Goal: Book appointment/travel/reservation

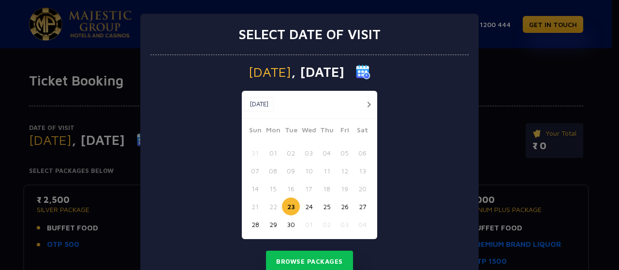
click at [367, 104] on button "button" at bounding box center [368, 105] width 12 height 12
click at [356, 155] on button "04" at bounding box center [362, 153] width 18 height 18
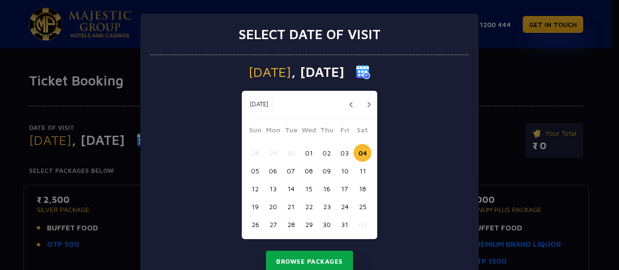
click at [298, 259] on button "Browse Packages" at bounding box center [309, 262] width 87 height 22
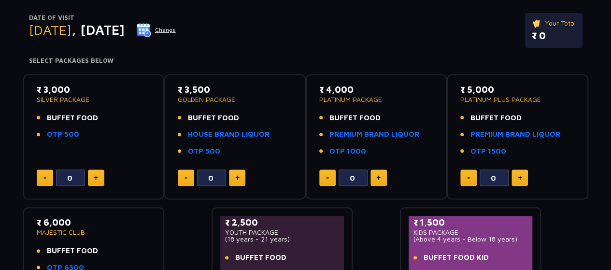
scroll to position [109, 0]
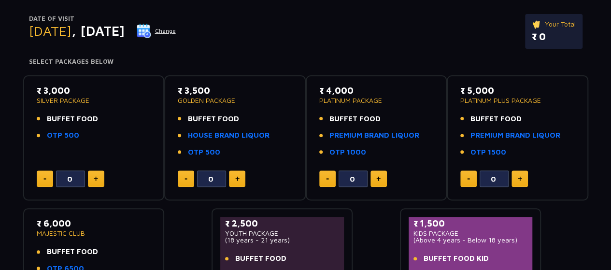
click at [239, 179] on img at bounding box center [237, 178] width 4 height 5
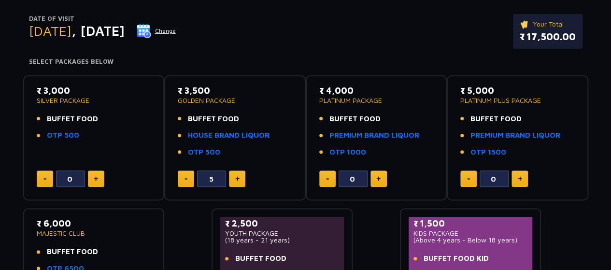
click at [239, 179] on img at bounding box center [237, 178] width 4 height 5
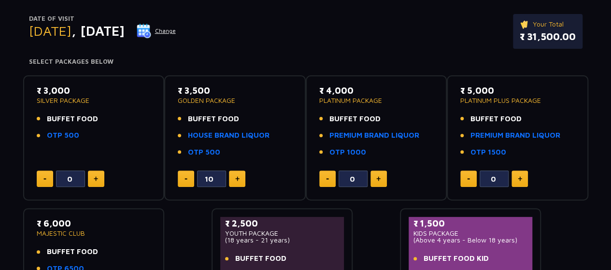
click at [239, 179] on img at bounding box center [237, 178] width 4 height 5
click at [181, 174] on button at bounding box center [186, 179] width 16 height 16
type input "12"
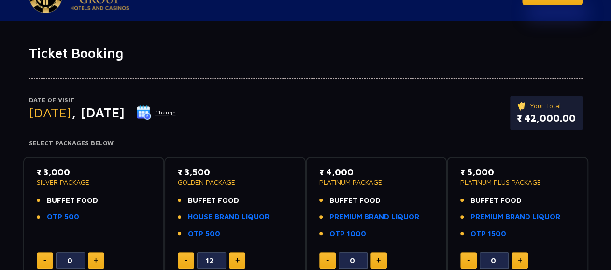
scroll to position [15, 0]
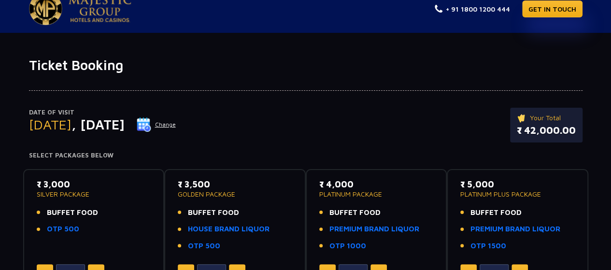
click at [176, 124] on button "Change" at bounding box center [156, 124] width 40 height 15
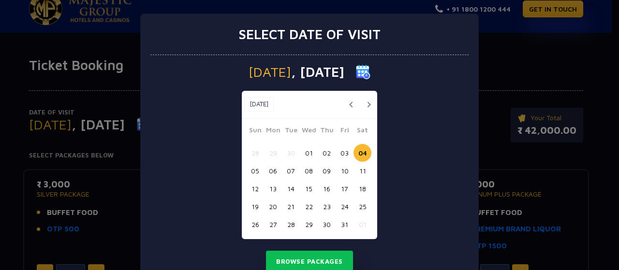
click at [275, 171] on button "06" at bounding box center [273, 171] width 18 height 18
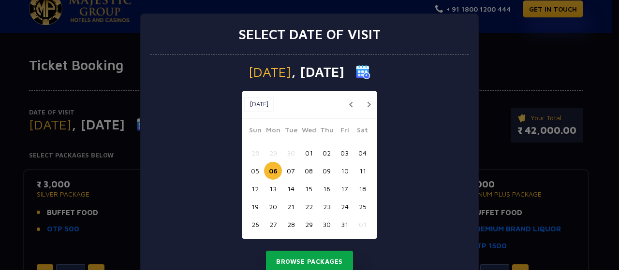
click at [308, 261] on button "Browse Packages" at bounding box center [309, 262] width 87 height 22
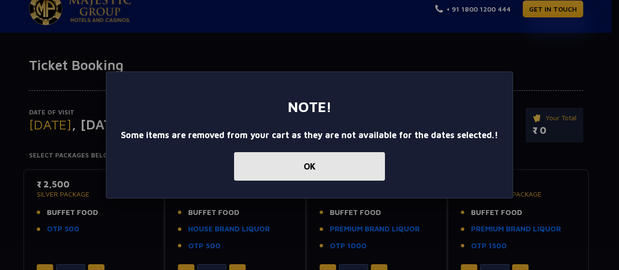
click at [294, 176] on button "OK" at bounding box center [309, 166] width 151 height 29
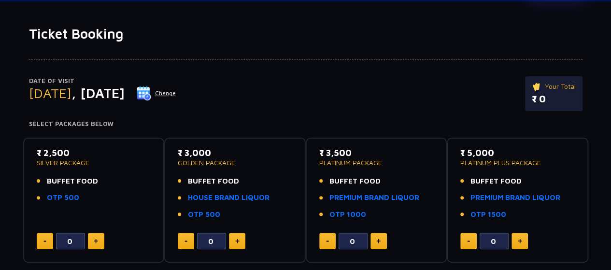
scroll to position [47, 0]
click at [176, 91] on button "Change" at bounding box center [156, 92] width 40 height 15
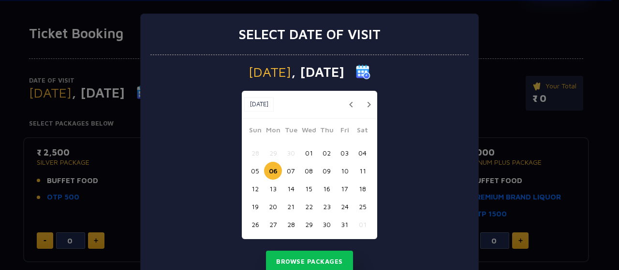
click at [341, 154] on button "03" at bounding box center [344, 153] width 18 height 18
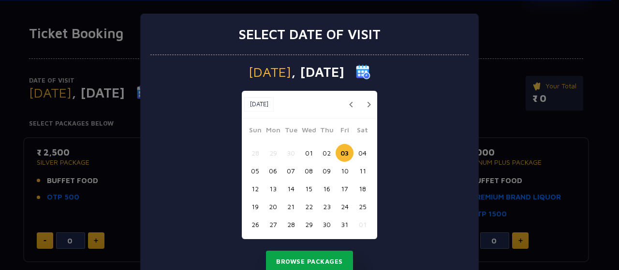
click at [293, 259] on button "Browse Packages" at bounding box center [309, 262] width 87 height 22
